Goal: Information Seeking & Learning: Learn about a topic

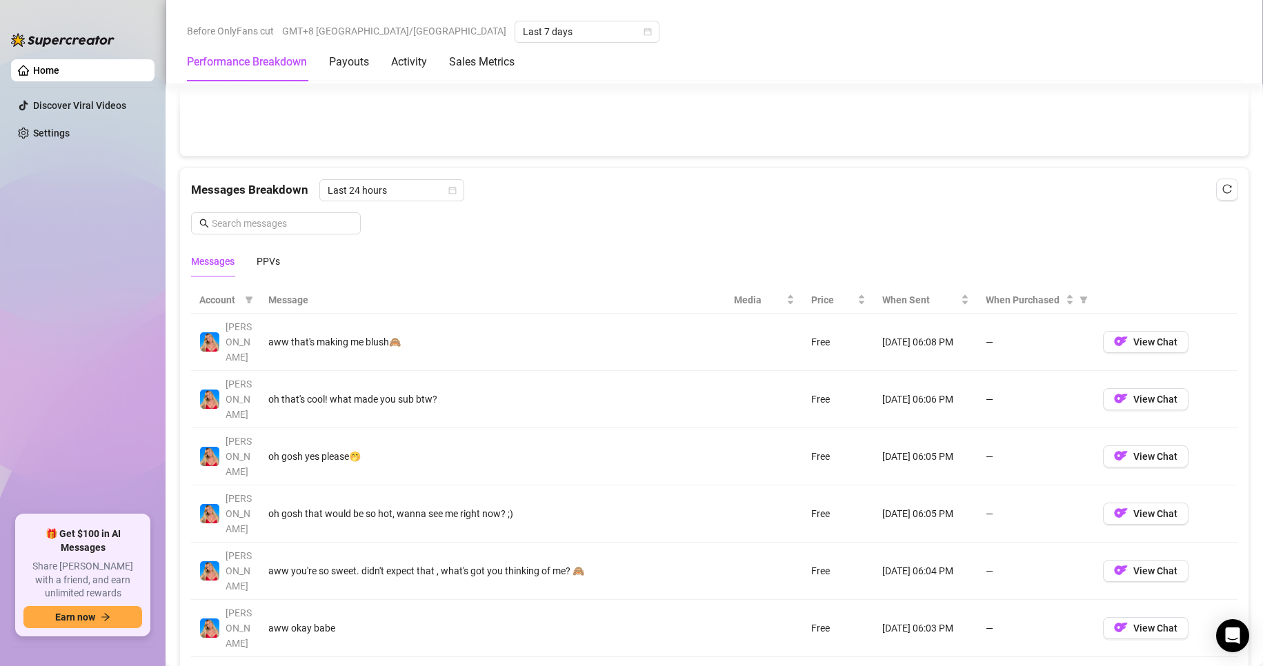
scroll to position [1181, 0]
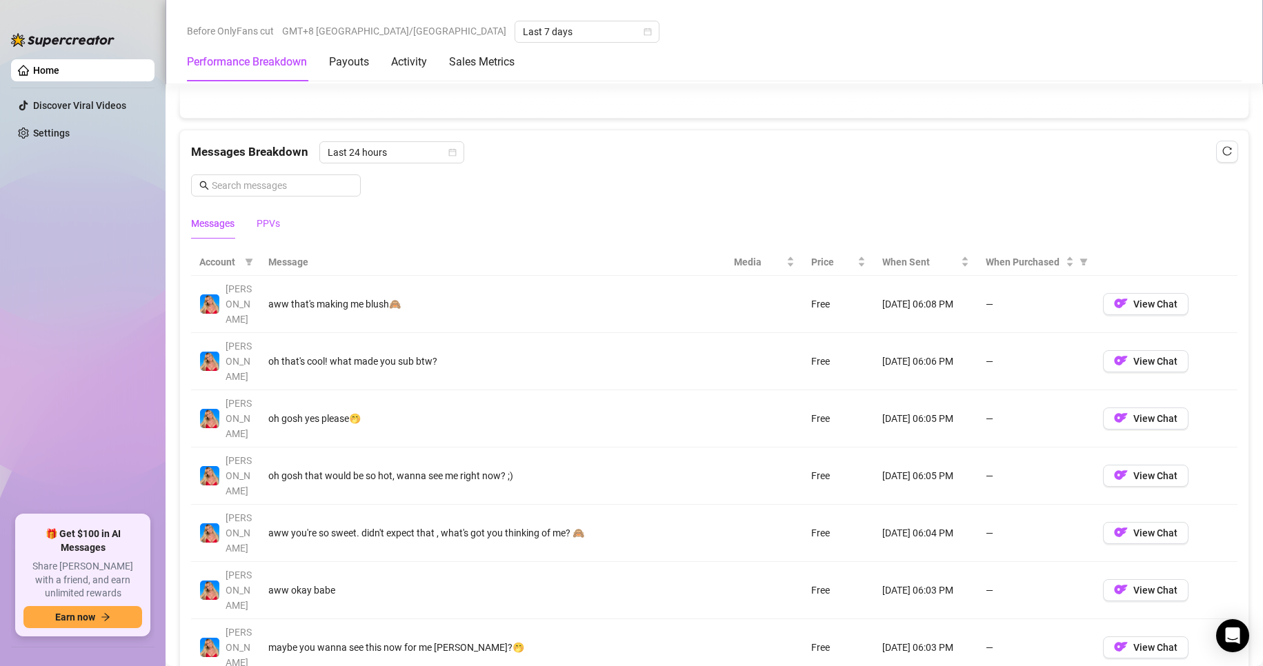
click at [279, 223] on div "PPVs" at bounding box center [268, 223] width 23 height 15
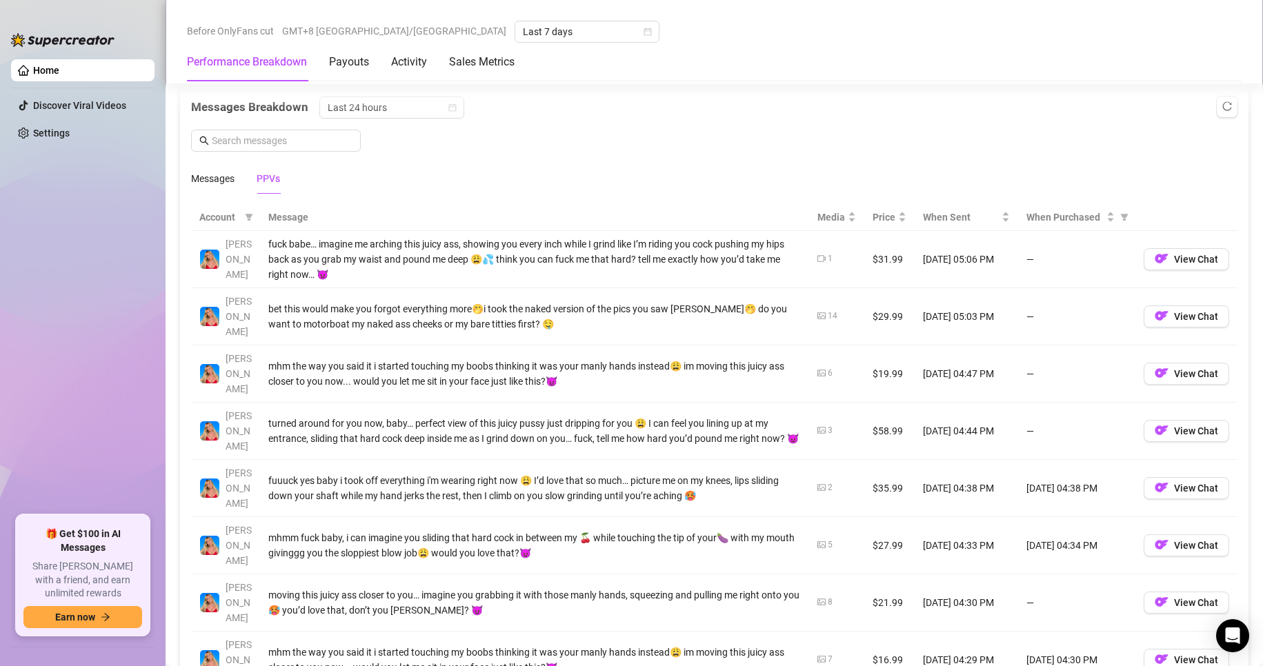
scroll to position [1319, 0]
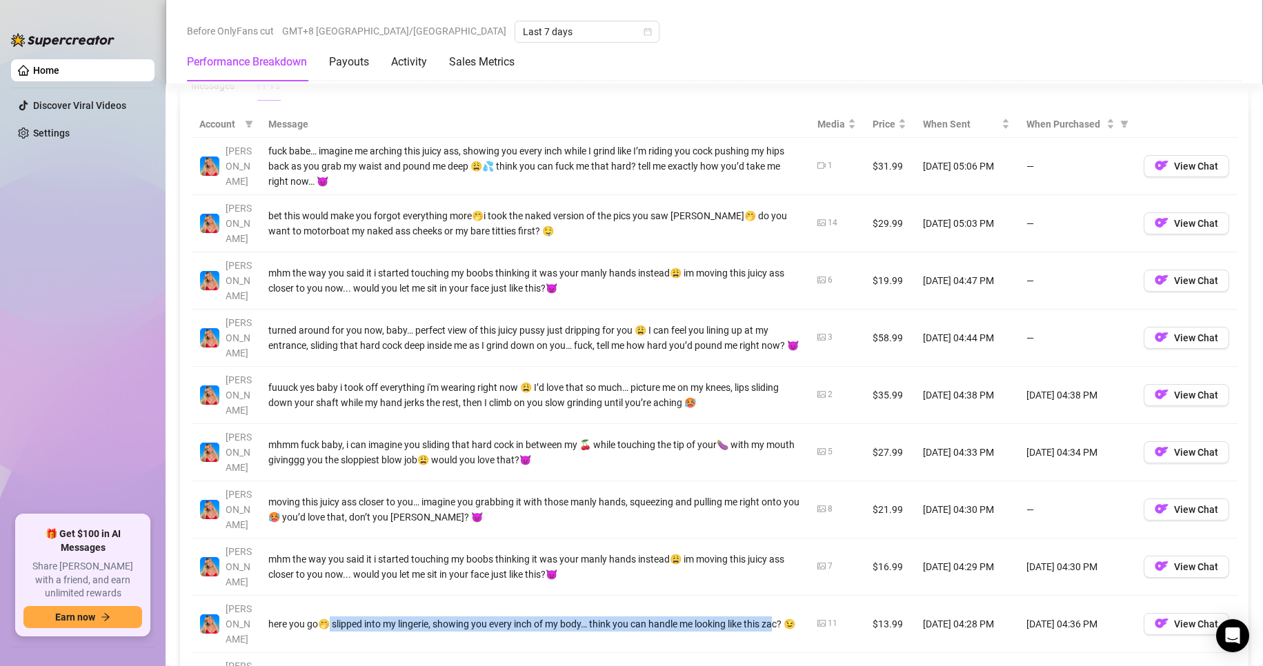
drag, startPoint x: 332, startPoint y: 519, endPoint x: 777, endPoint y: 512, distance: 445.6
click at [777, 617] on div "here you go🤭 slipped into my lingerie, showing you every inch of my body… think…" at bounding box center [534, 624] width 532 height 15
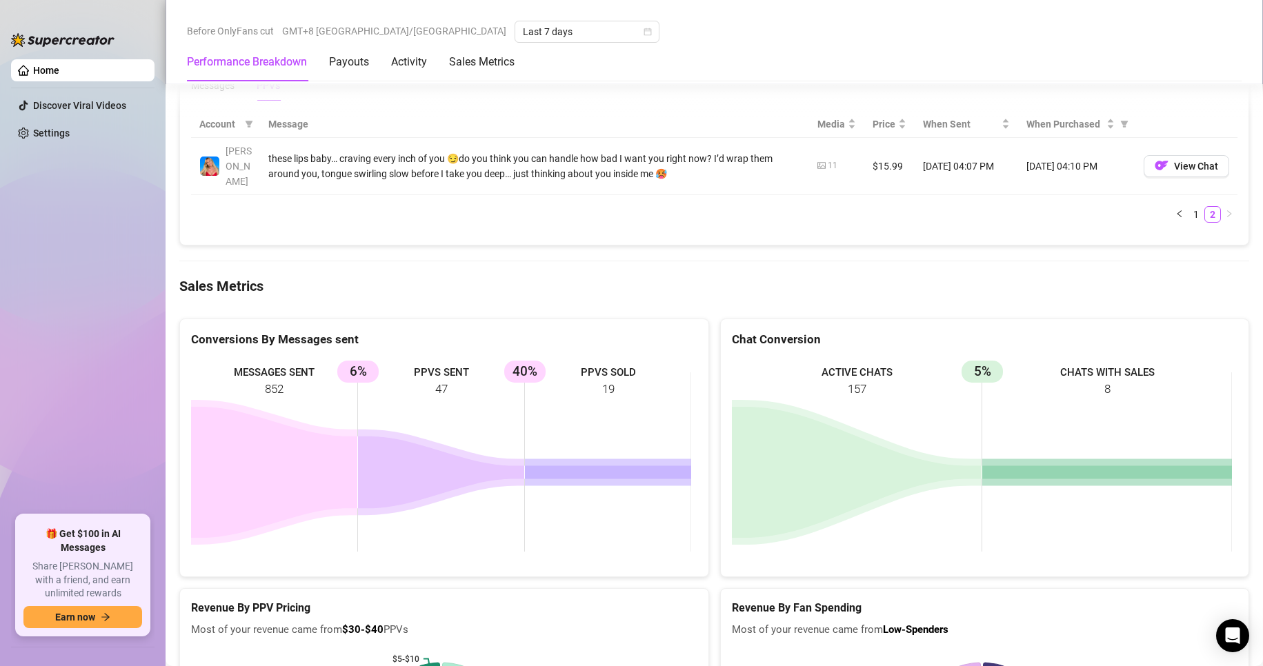
scroll to position [1250, 0]
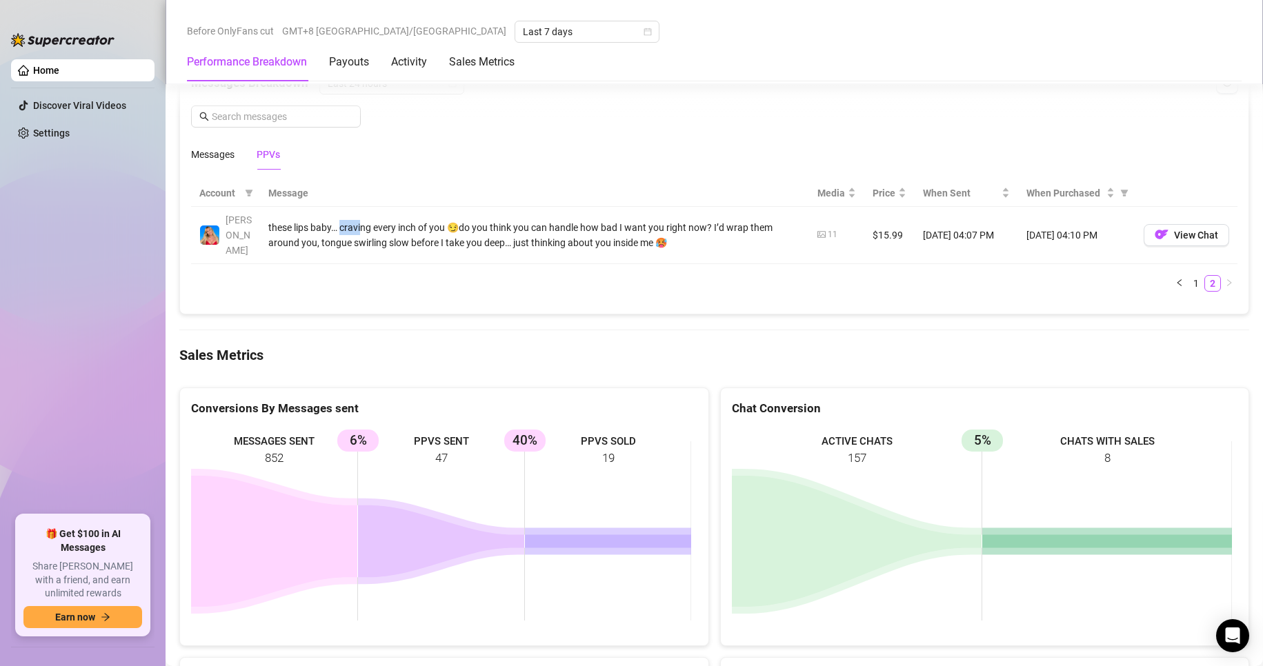
drag, startPoint x: 341, startPoint y: 217, endPoint x: 360, endPoint y: 223, distance: 20.3
click at [360, 223] on div "these lips baby… craving every inch of you 😏do you think you can handle how bad…" at bounding box center [534, 235] width 532 height 30
click at [379, 223] on div "these lips baby… craving every inch of you 😏do you think you can handle how bad…" at bounding box center [534, 235] width 532 height 30
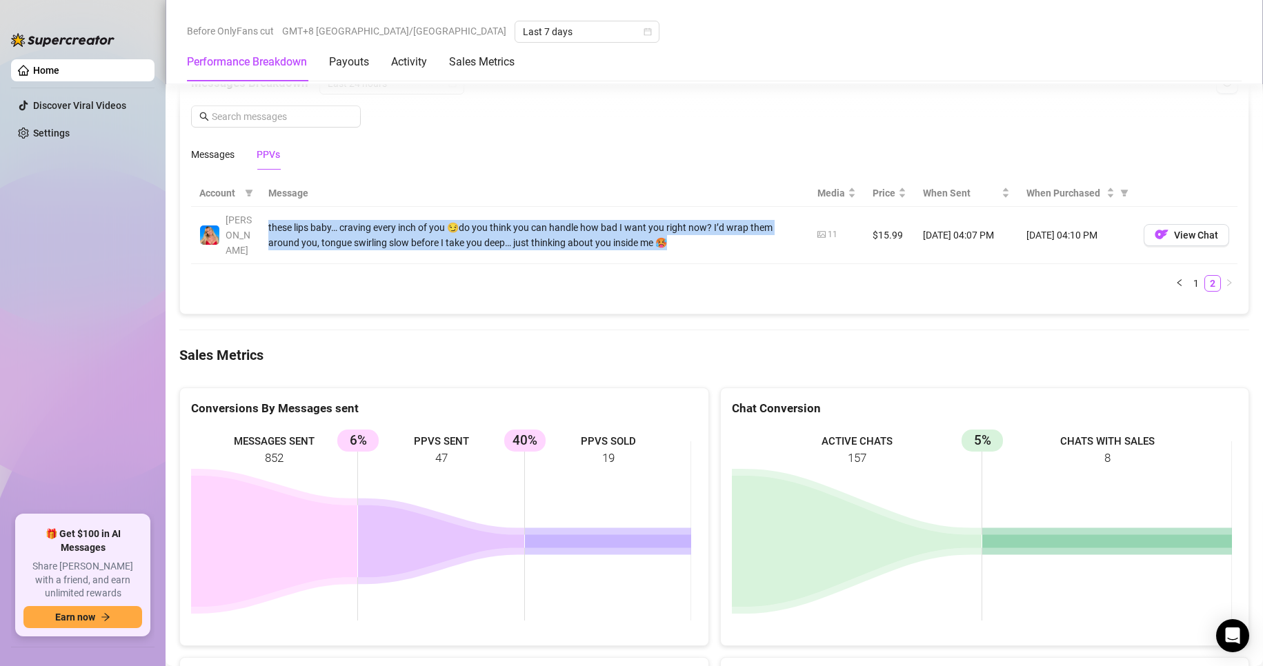
drag, startPoint x: 267, startPoint y: 218, endPoint x: 680, endPoint y: 234, distance: 413.5
click at [680, 234] on td "these lips baby… craving every inch of you 😏do you think you can handle how bad…" at bounding box center [534, 235] width 549 height 57
copy div "these lips baby… craving every inch of you 😏do you think you can handle how bad…"
click at [1175, 279] on icon "left" at bounding box center [1179, 283] width 8 height 8
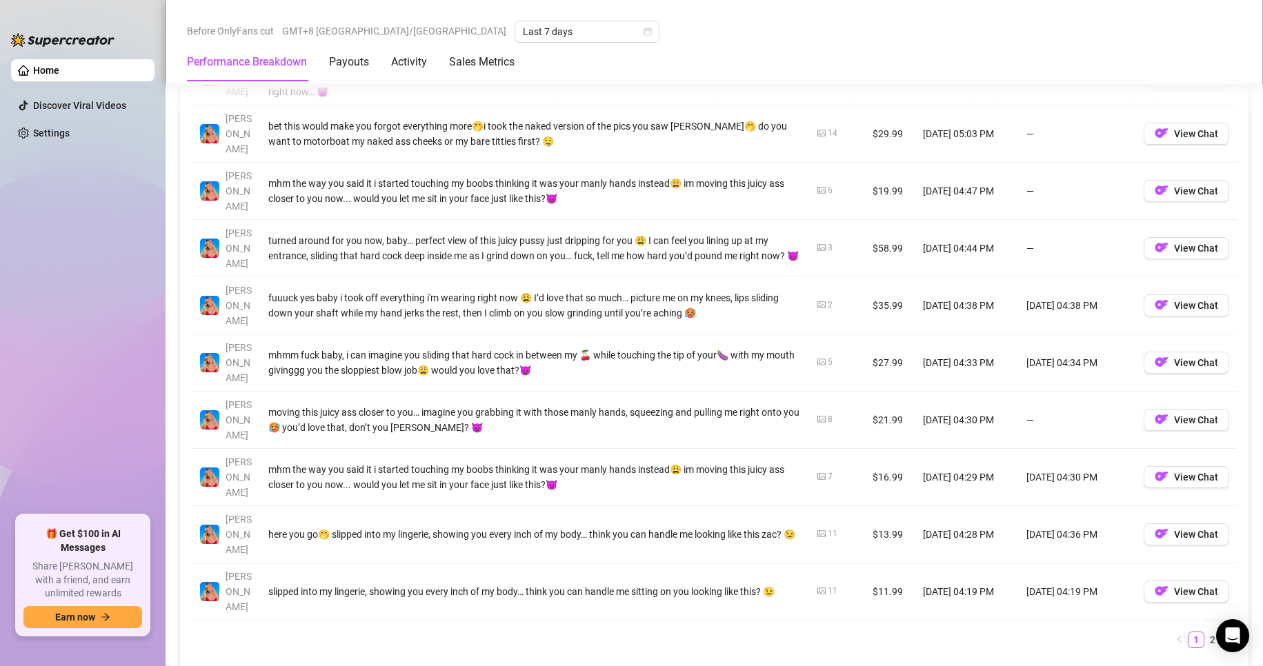
scroll to position [1319, 0]
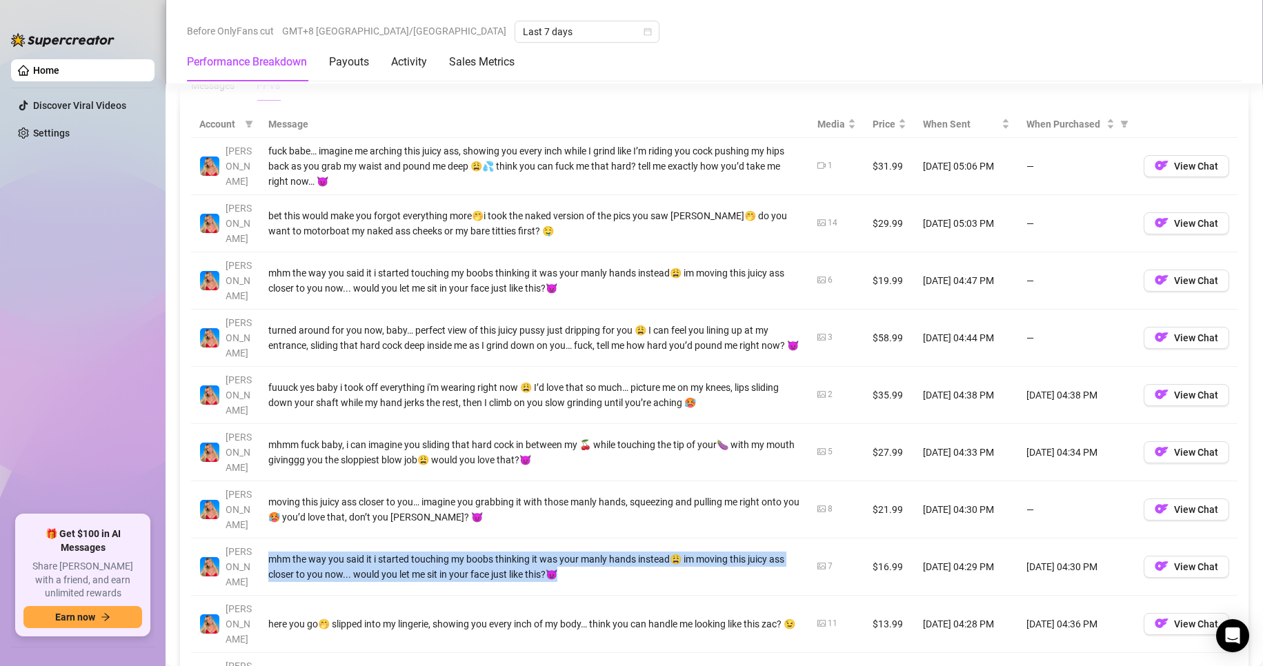
drag, startPoint x: 277, startPoint y: 474, endPoint x: 575, endPoint y: 494, distance: 297.9
click at [575, 552] on div "mhm the way you said it i started touching my boobs thinking it was your manly …" at bounding box center [534, 567] width 532 height 30
copy div "mhm the way you said it i started touching my boobs thinking it was your manly …"
